Goal: Find specific page/section: Find specific page/section

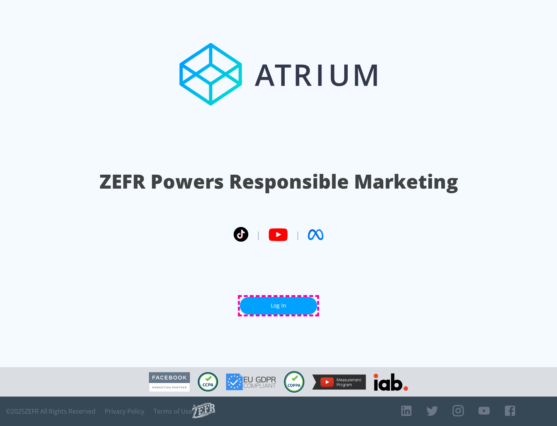
click at [279, 305] on link "Log In" at bounding box center [278, 305] width 77 height 17
